Goal: Use online tool/utility: Utilize a website feature to perform a specific function

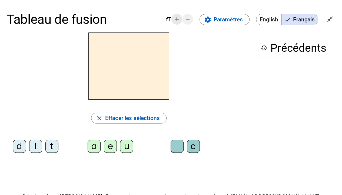
click at [177, 19] on mat-icon "add" at bounding box center [177, 19] width 6 height 6
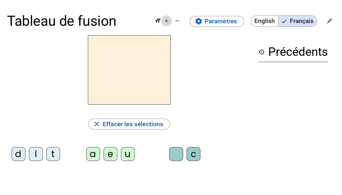
click at [166, 21] on mat-icon "add" at bounding box center [166, 21] width 6 height 6
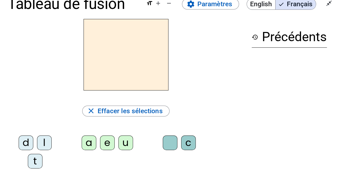
scroll to position [27, 0]
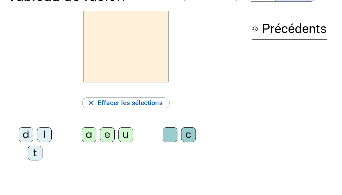
click at [45, 134] on div "l" at bounding box center [44, 134] width 15 height 15
click at [87, 137] on div "a" at bounding box center [89, 134] width 15 height 15
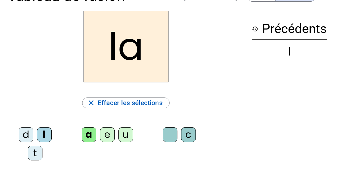
click at [190, 133] on div "c" at bounding box center [188, 134] width 15 height 15
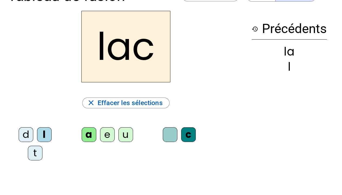
click at [32, 152] on div "t" at bounding box center [35, 153] width 15 height 15
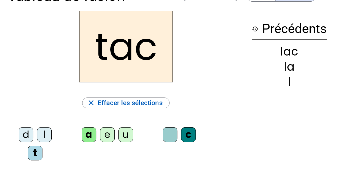
click at [169, 136] on div at bounding box center [170, 134] width 15 height 15
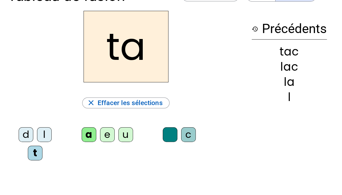
click at [108, 131] on div "e" at bounding box center [107, 134] width 15 height 15
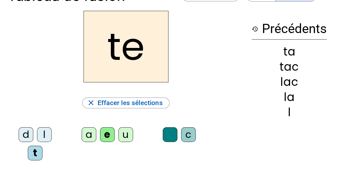
click at [121, 134] on div "u" at bounding box center [125, 134] width 15 height 15
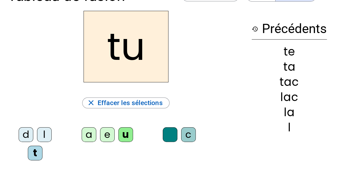
click at [24, 132] on div "d" at bounding box center [26, 134] width 15 height 15
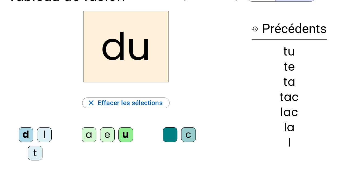
click at [192, 136] on div "c" at bounding box center [188, 134] width 15 height 15
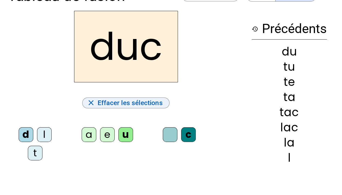
click at [143, 100] on span "Effacer les sélections" at bounding box center [130, 102] width 65 height 11
